Goal: Task Accomplishment & Management: Use online tool/utility

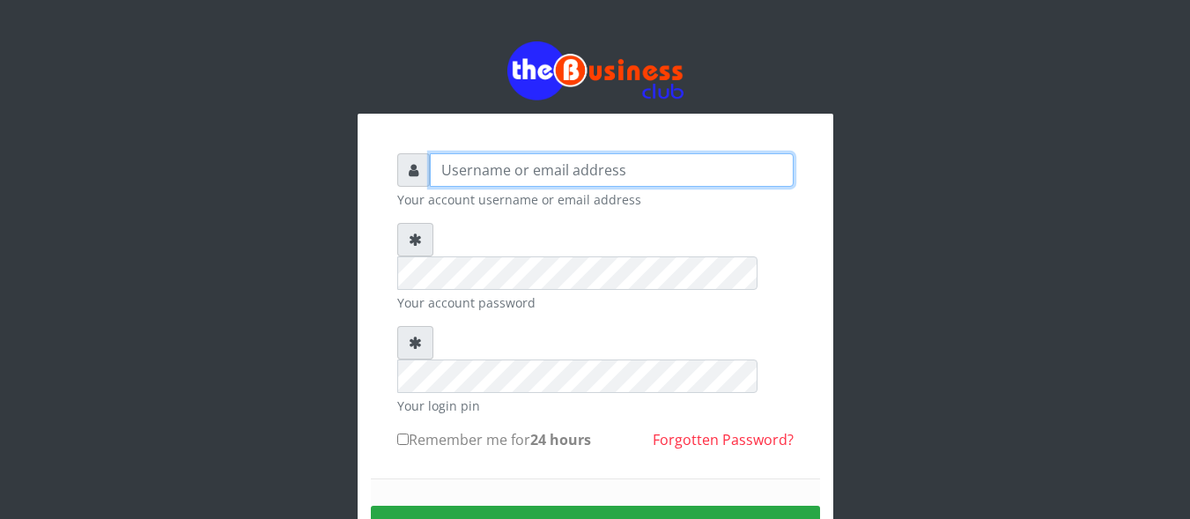
type input "uchechukstelec"
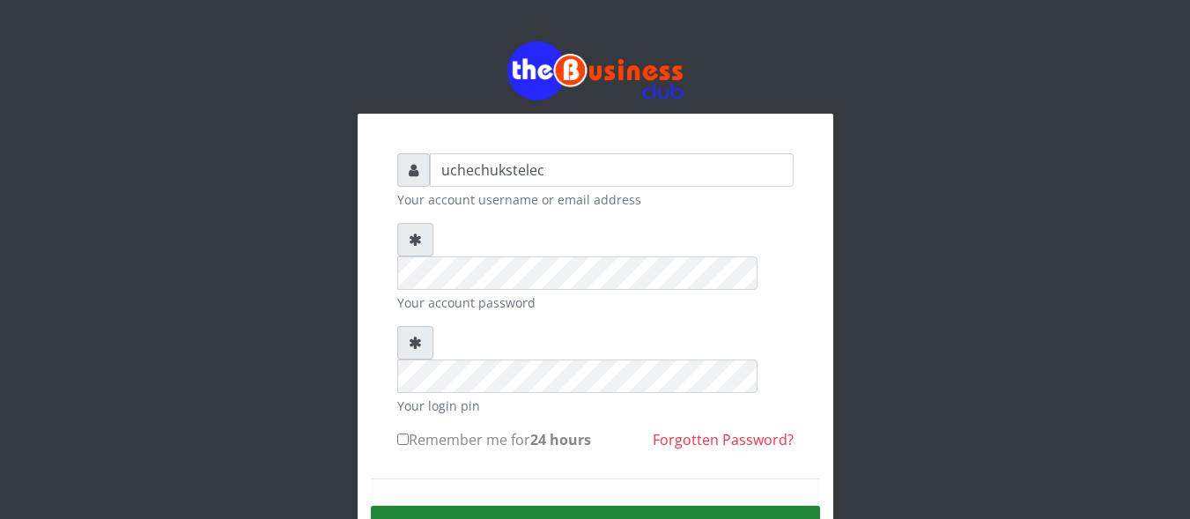
click at [660, 506] on button "Sign in" at bounding box center [595, 528] width 449 height 45
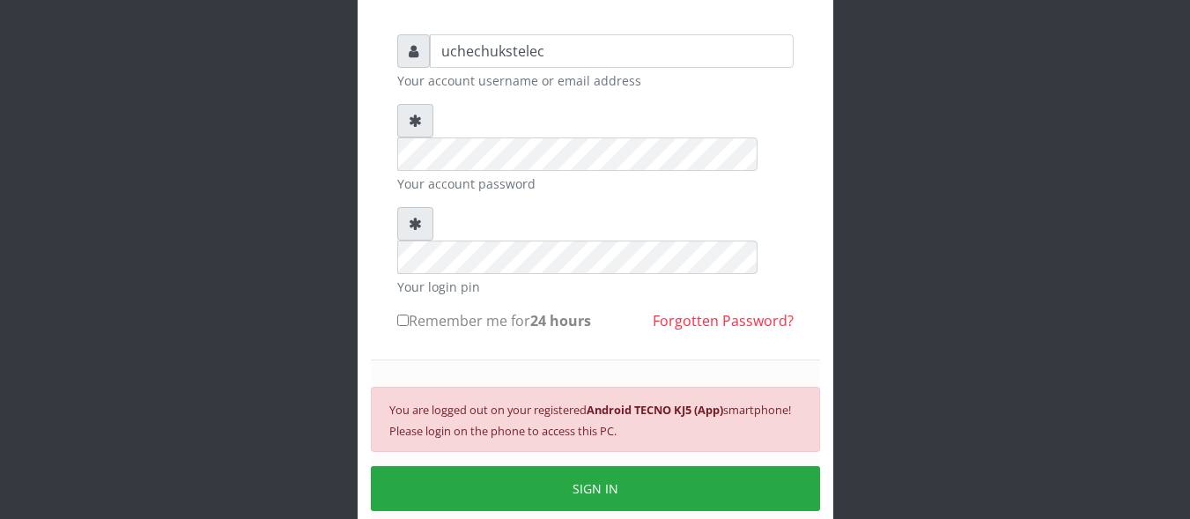
scroll to position [187, 0]
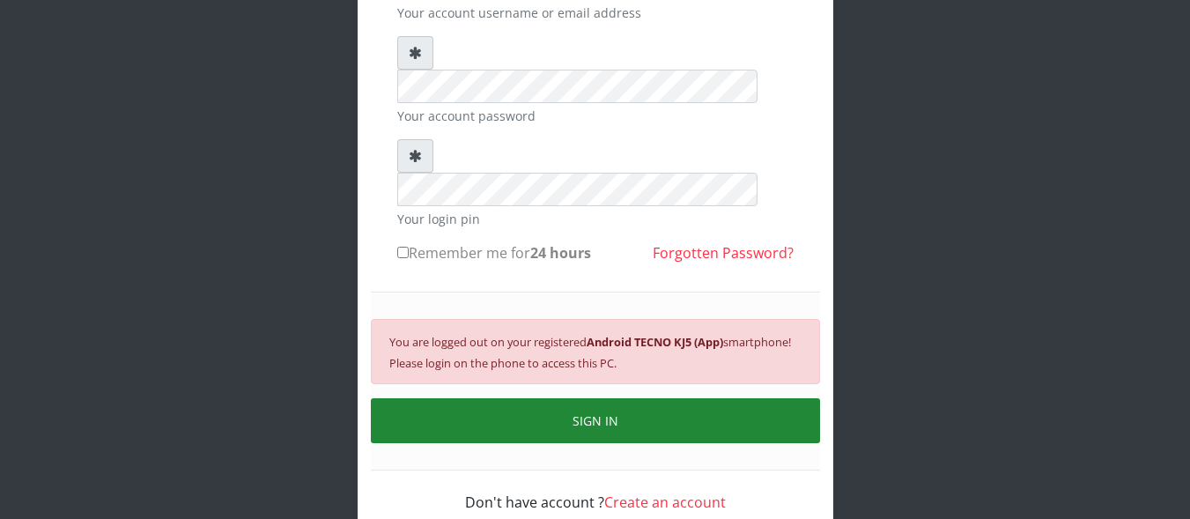
click at [565, 398] on button "SIGN IN" at bounding box center [595, 420] width 449 height 45
click at [517, 398] on button "SIGN IN" at bounding box center [595, 420] width 449 height 45
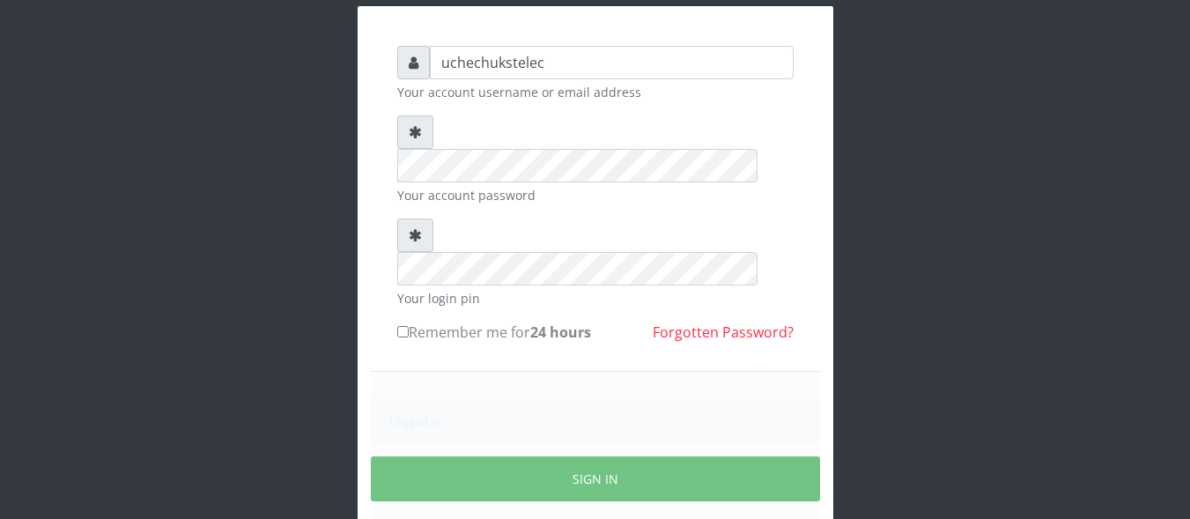
scroll to position [166, 0]
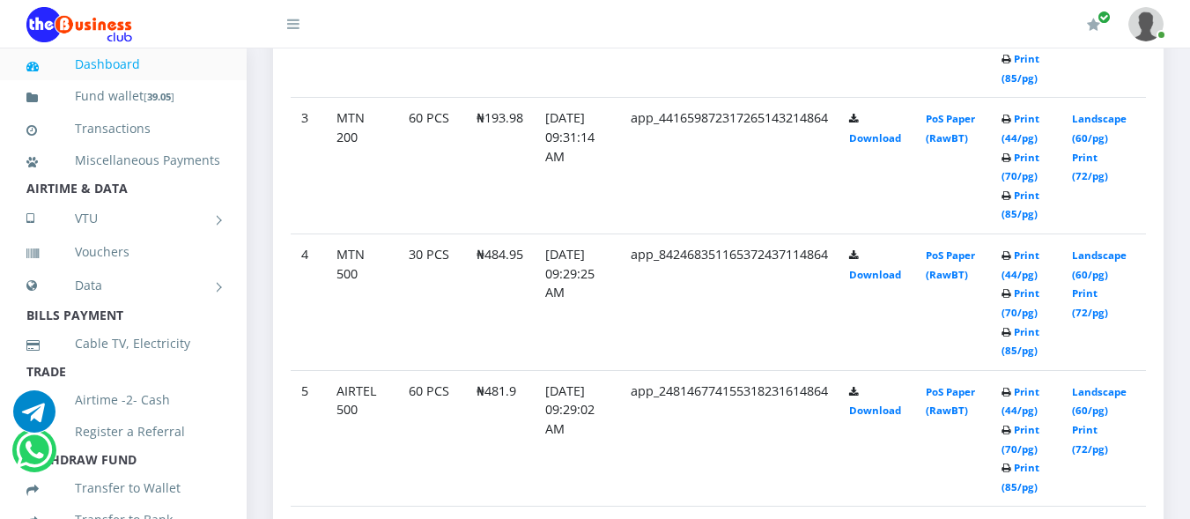
scroll to position [1312, 0]
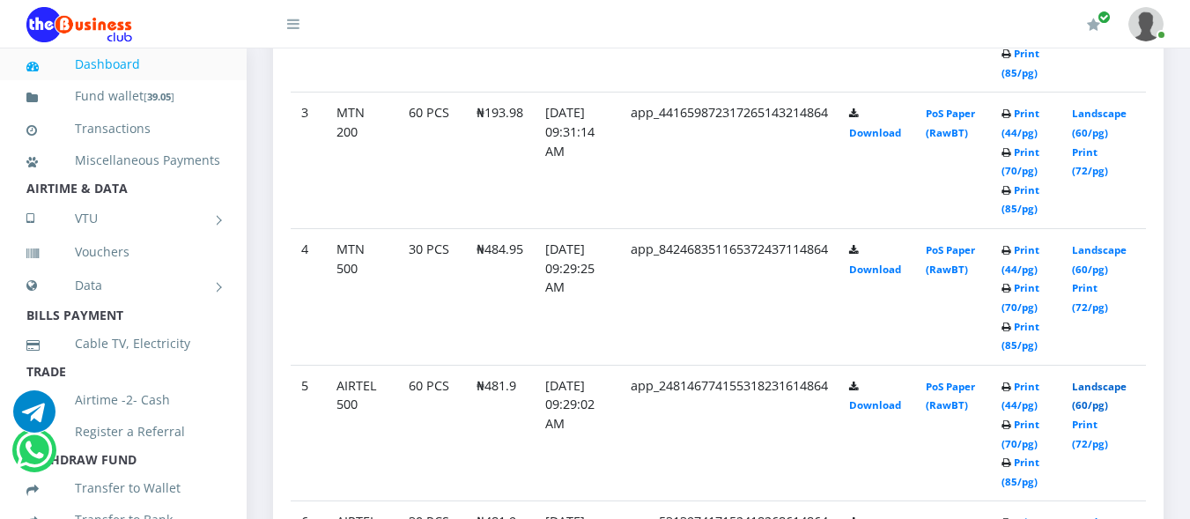
click at [1105, 399] on link "Landscape (60/pg)" at bounding box center [1099, 396] width 55 height 33
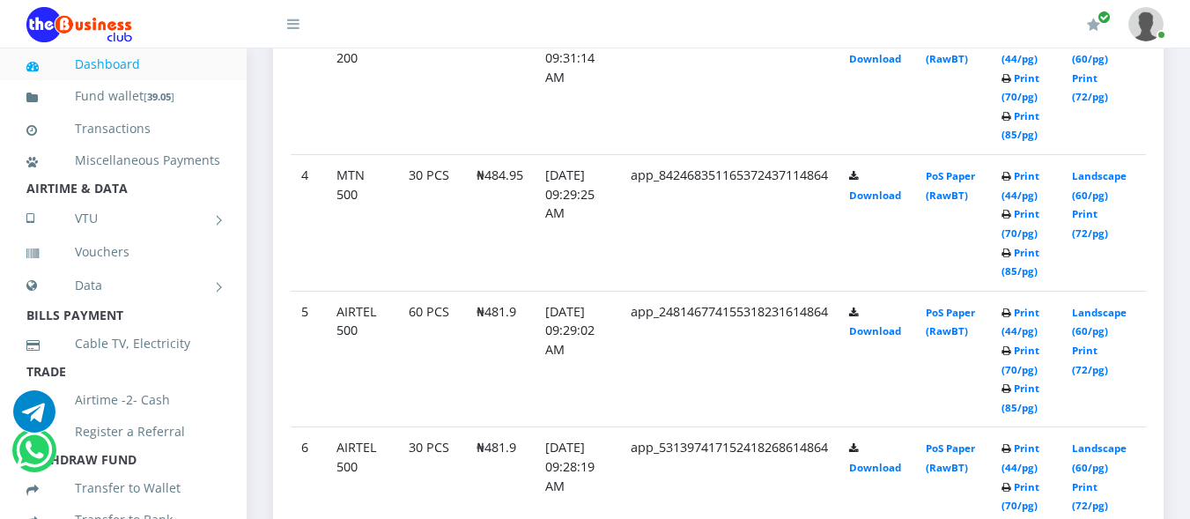
scroll to position [1238, 0]
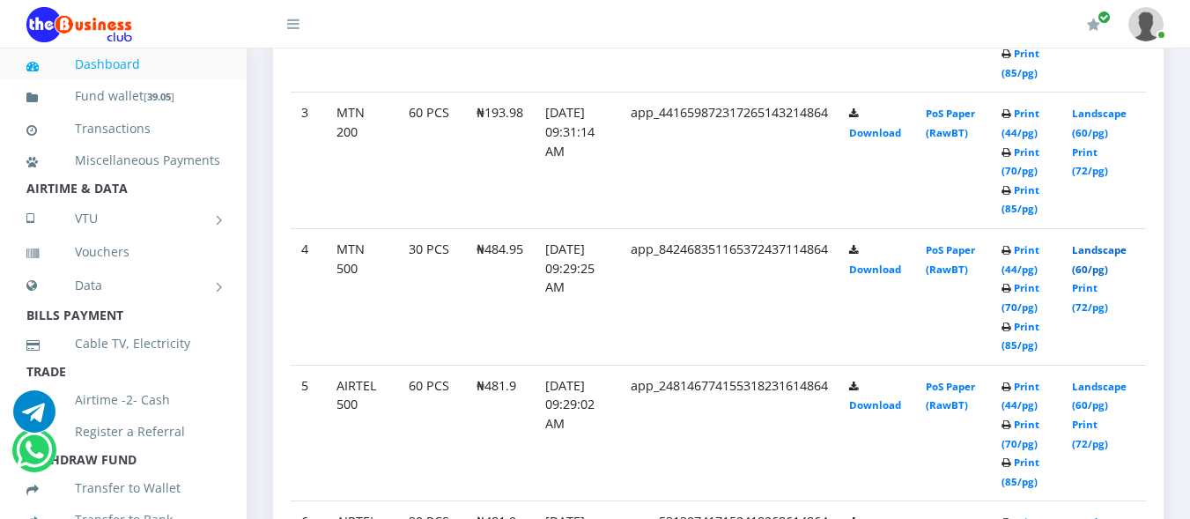
click at [1093, 269] on link "Landscape (60/pg)" at bounding box center [1099, 259] width 55 height 33
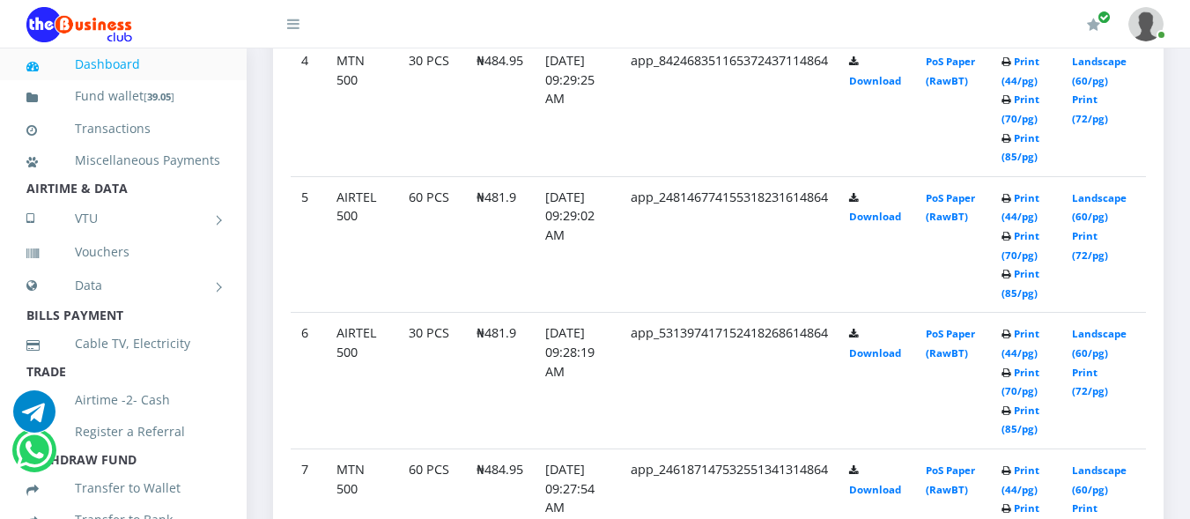
scroll to position [1506, 0]
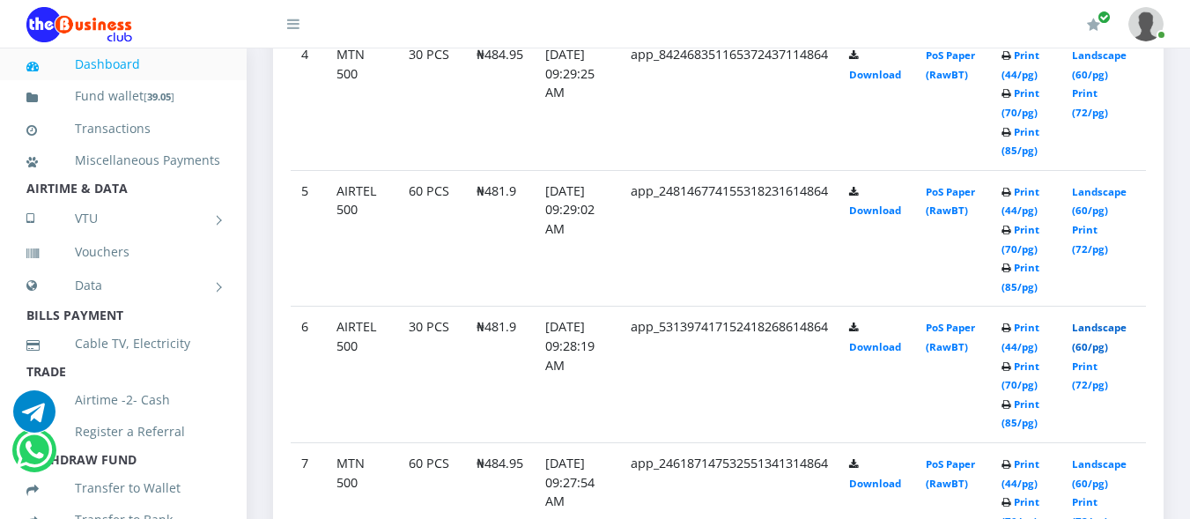
click at [1090, 349] on link "Landscape (60/pg)" at bounding box center [1099, 337] width 55 height 33
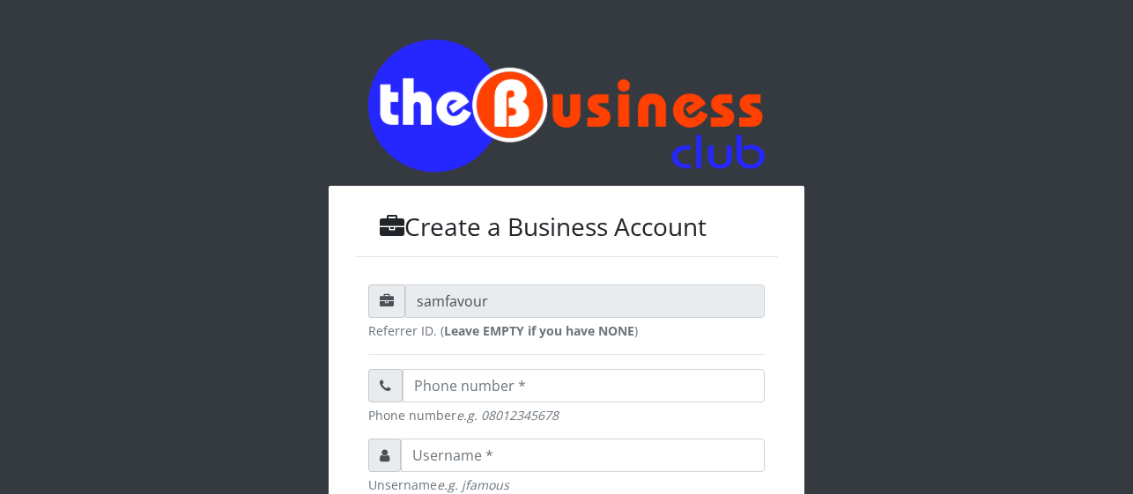
scroll to position [379, 0]
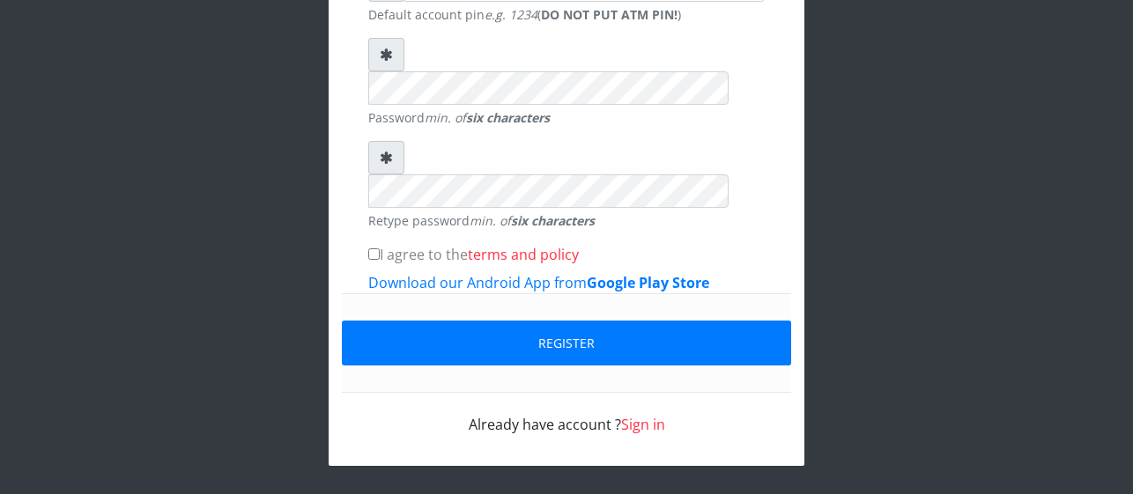
scroll to position [624, 0]
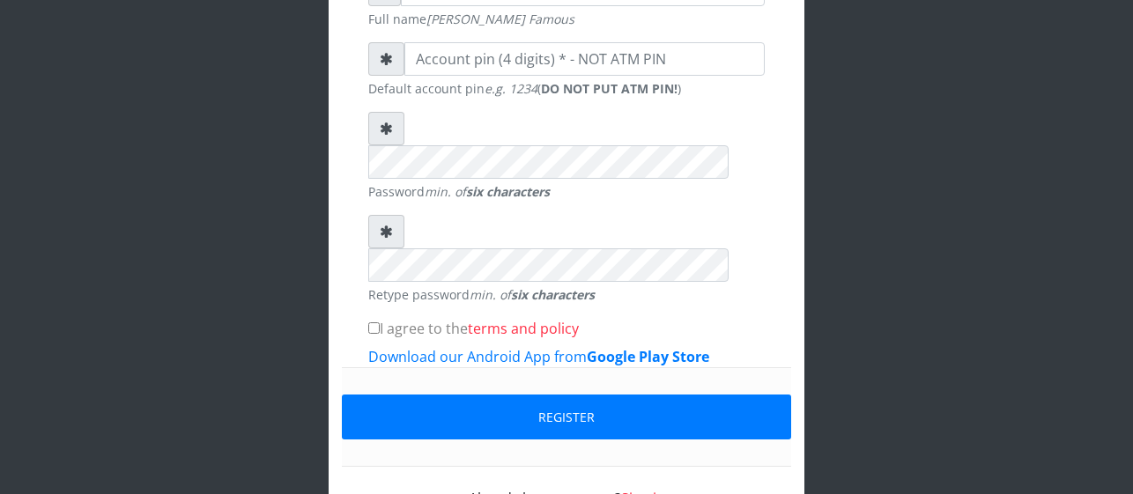
click at [647, 489] on link "Sign in" at bounding box center [643, 498] width 44 height 19
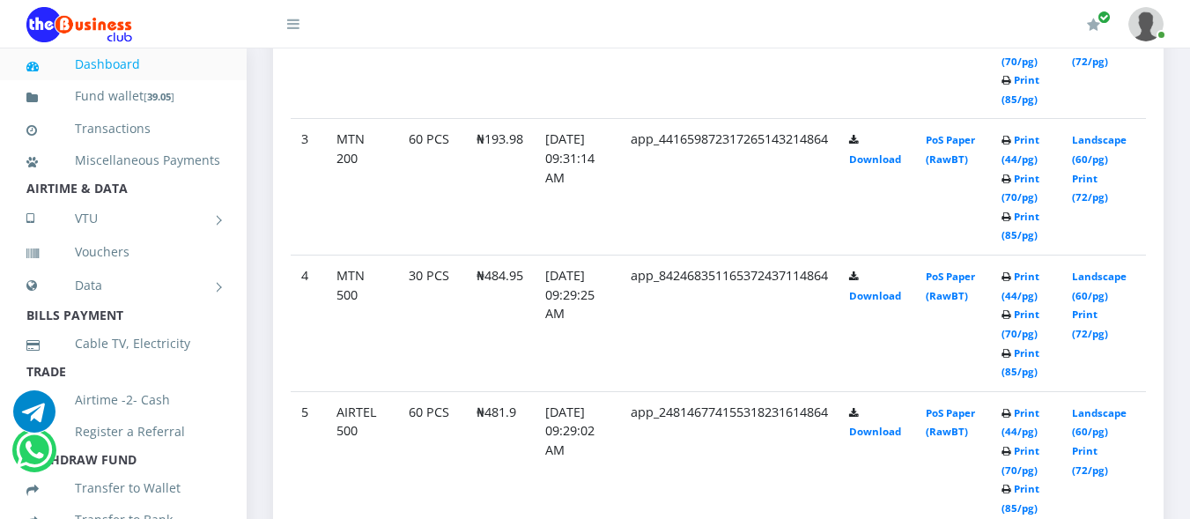
scroll to position [1283, 0]
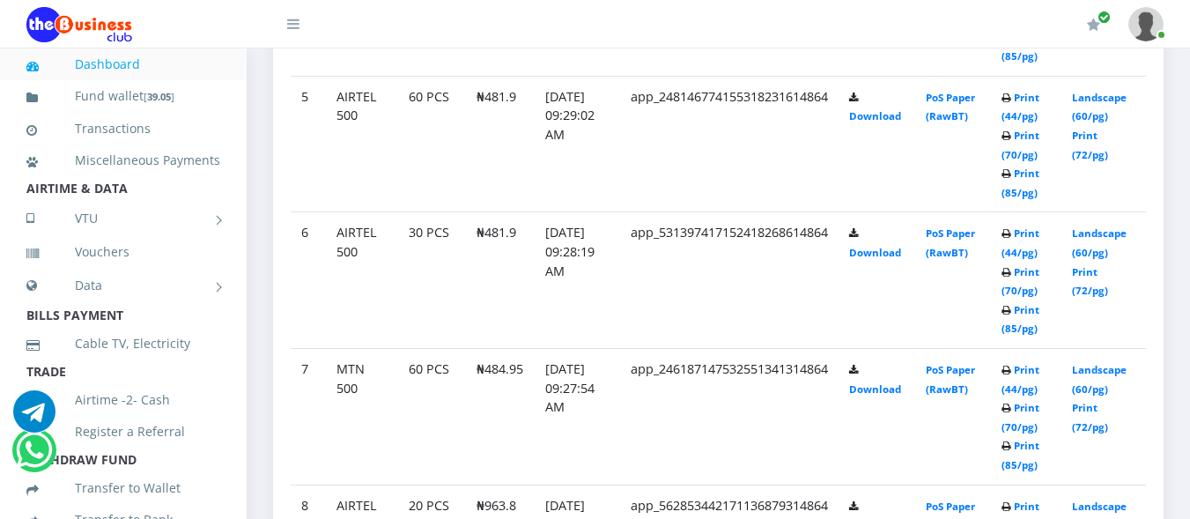
click at [795, 371] on td "app_246187147532551341314864" at bounding box center [729, 417] width 218 height 137
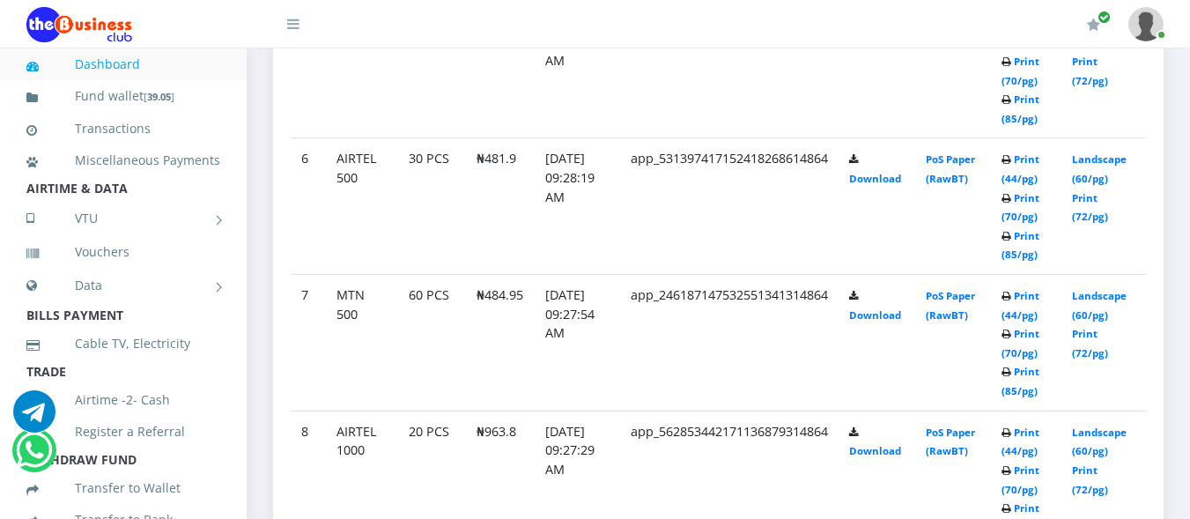
scroll to position [1527, 0]
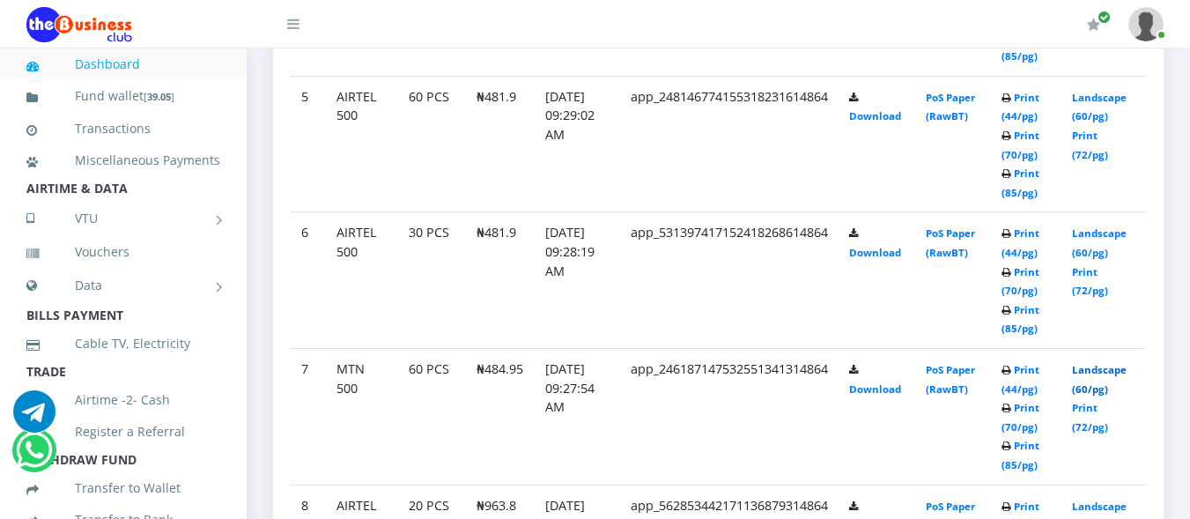
click at [1110, 392] on link "Landscape (60/pg)" at bounding box center [1099, 379] width 55 height 33
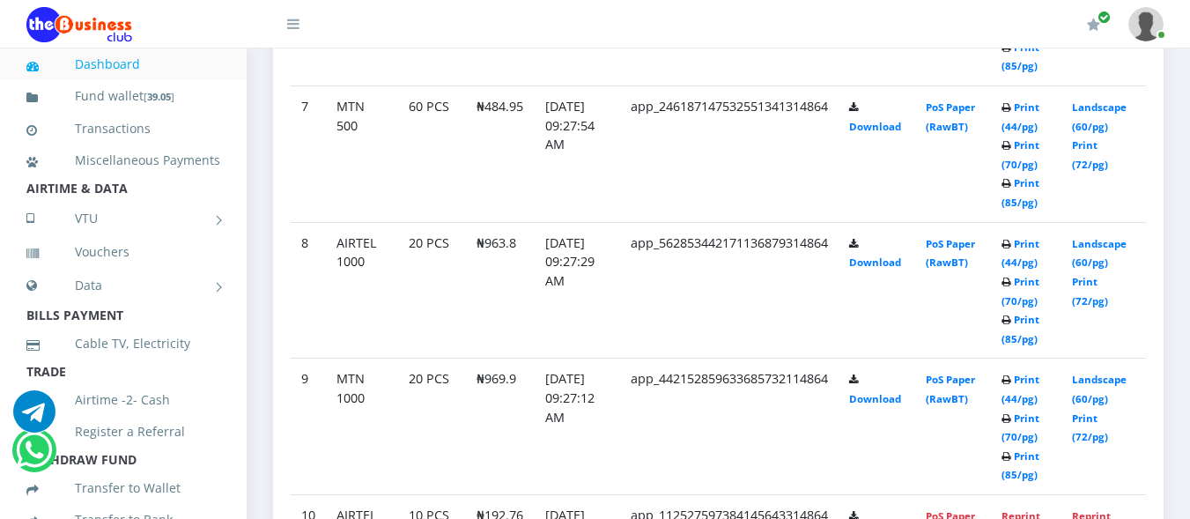
scroll to position [1790, 0]
click at [1106, 267] on link "Landscape (60/pg)" at bounding box center [1099, 252] width 55 height 33
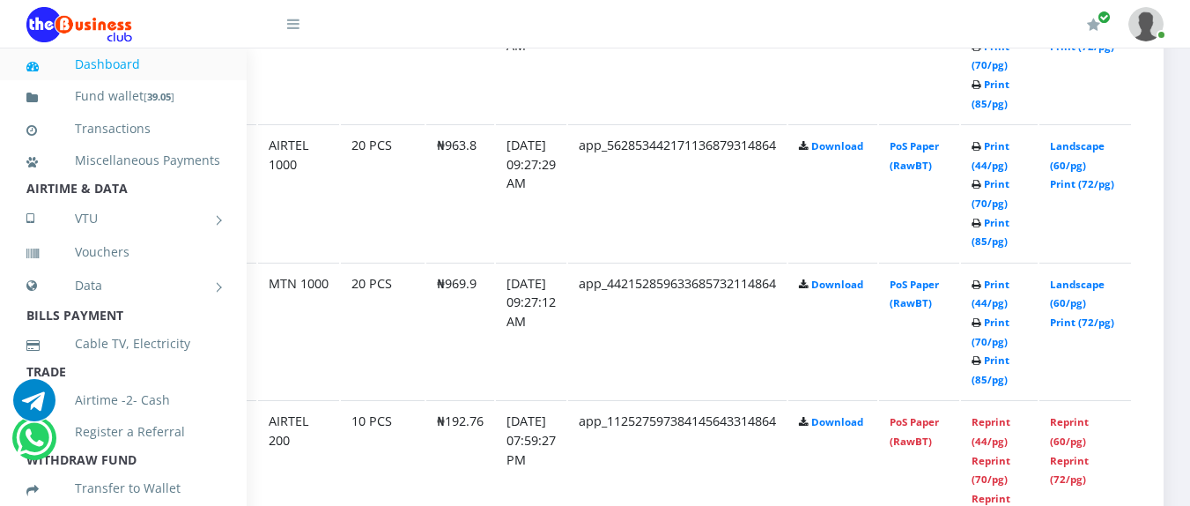
scroll to position [1956, 119]
click at [1073, 165] on link "Landscape (60/pg)" at bounding box center [1077, 155] width 55 height 33
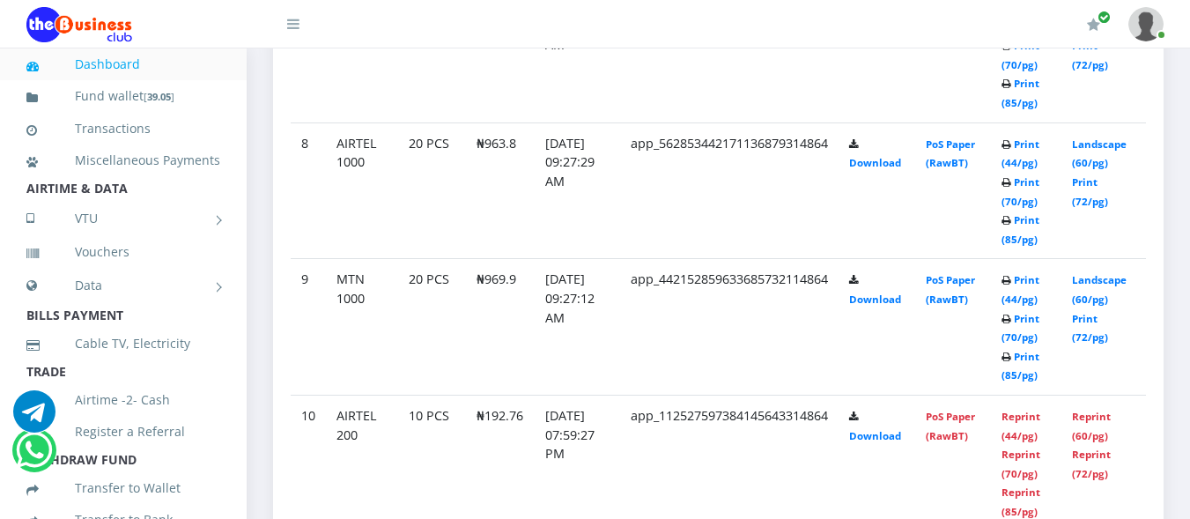
scroll to position [1815, 0]
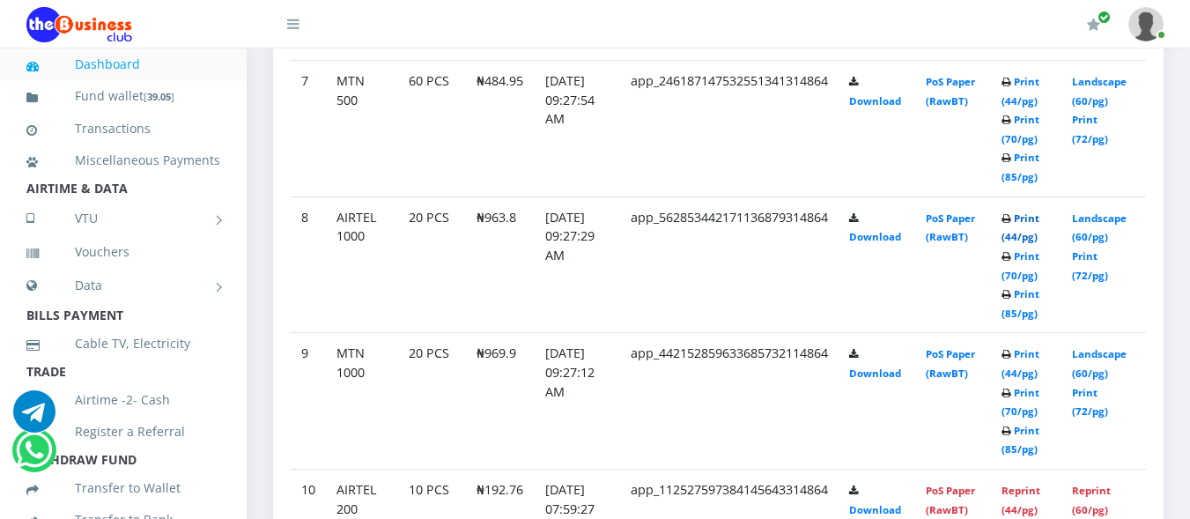
click at [1031, 221] on link "Print (44/pg)" at bounding box center [1021, 227] width 38 height 33
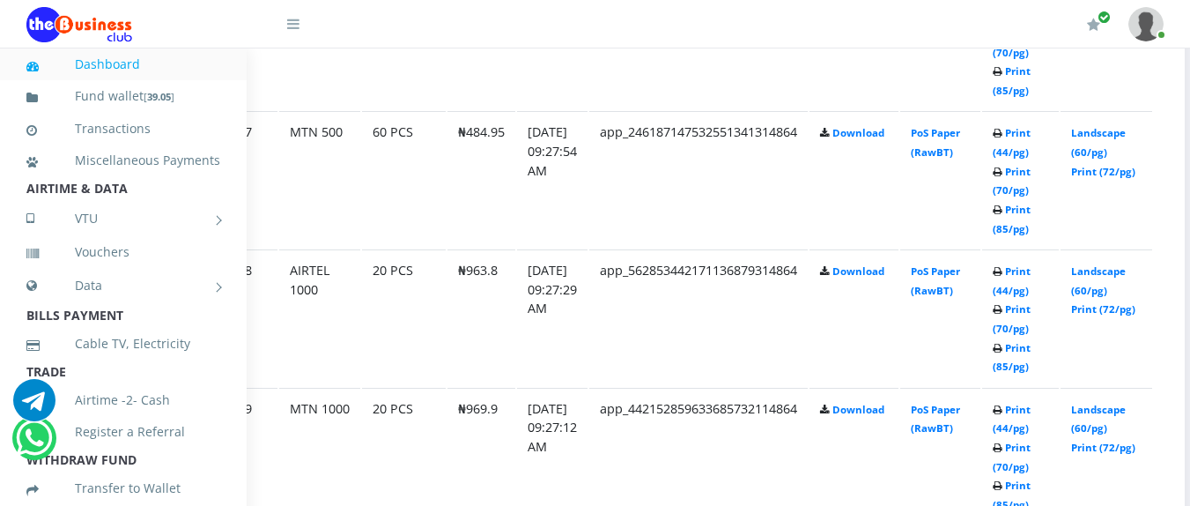
scroll to position [1830, 119]
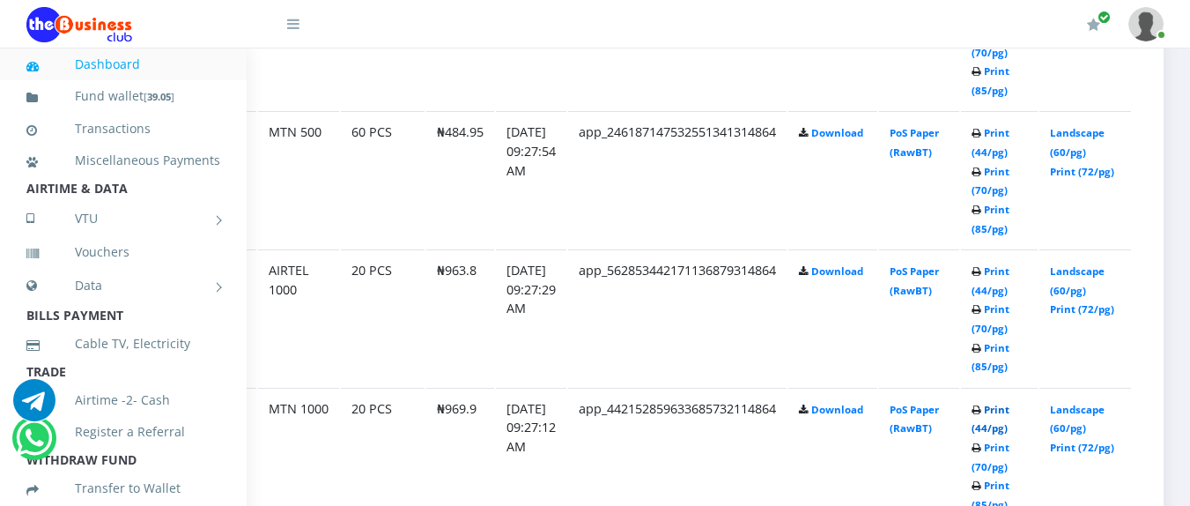
click at [998, 426] on link "Print (44/pg)" at bounding box center [991, 419] width 38 height 33
